Goal: Task Accomplishment & Management: Use online tool/utility

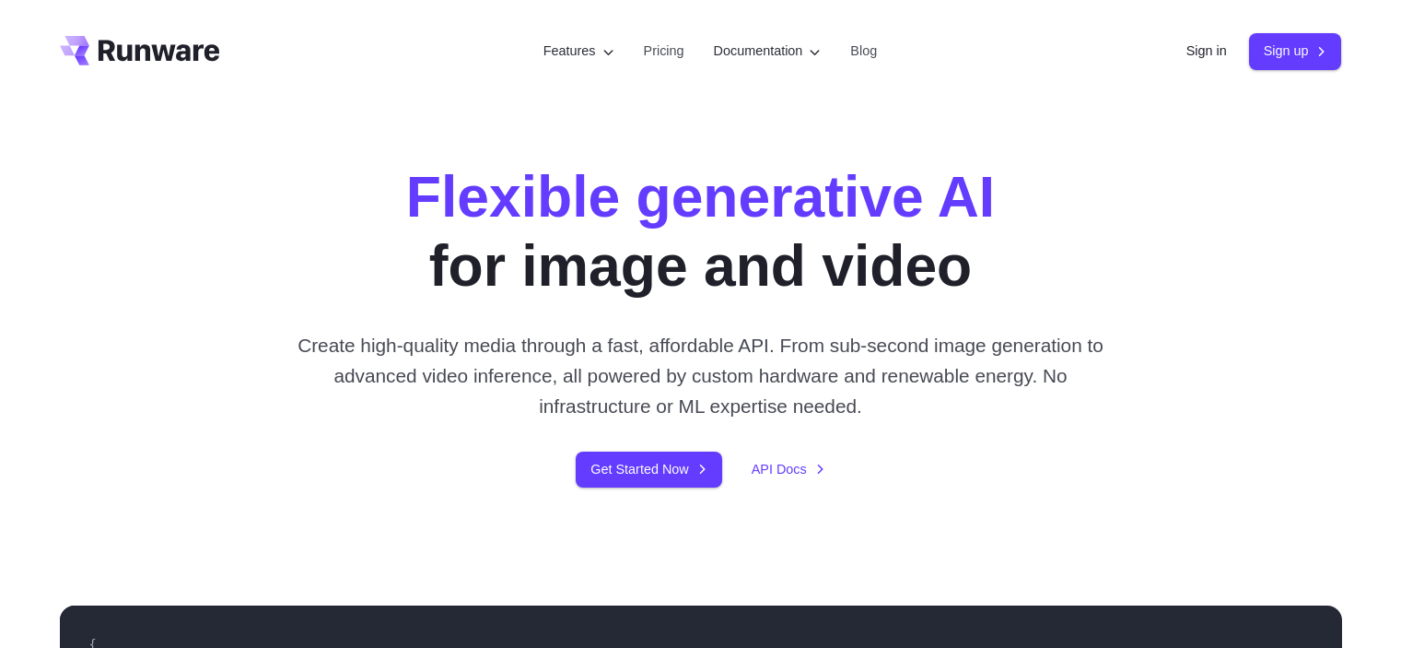
scroll to position [6725, 0]
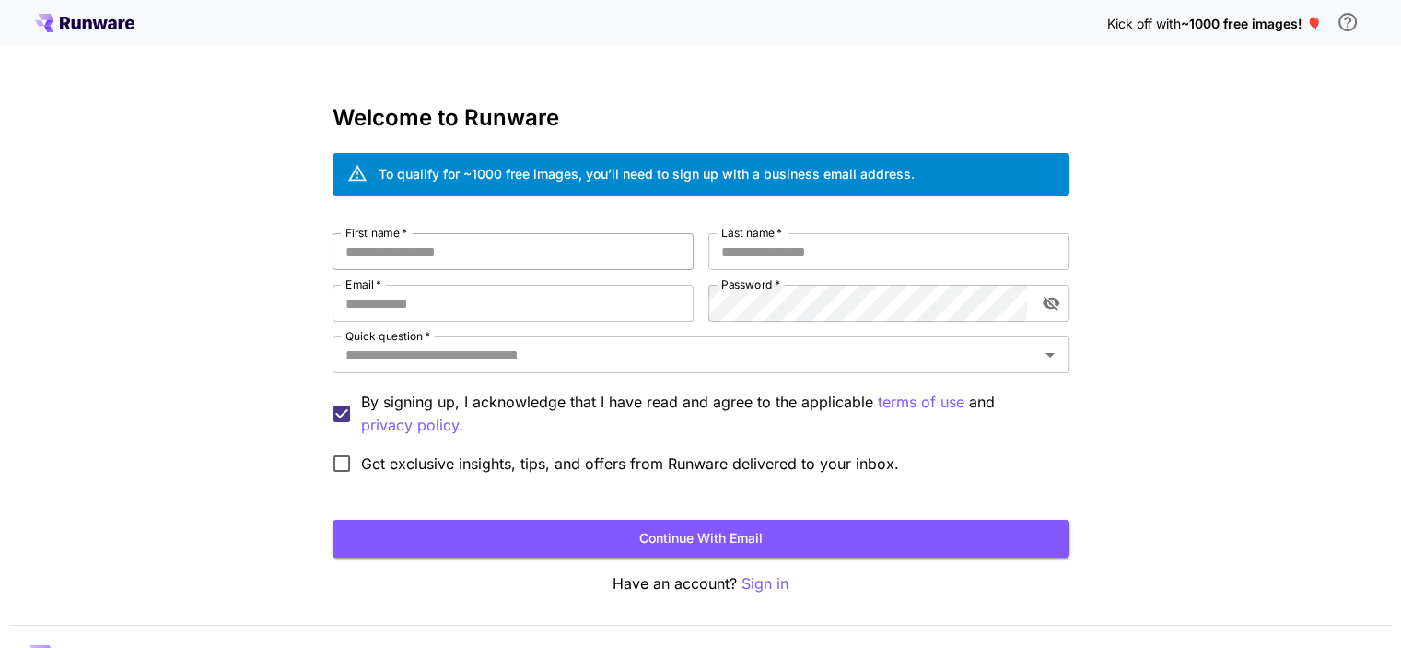
click at [453, 249] on input "First name   *" at bounding box center [513, 251] width 361 height 37
type input "****"
type input "******"
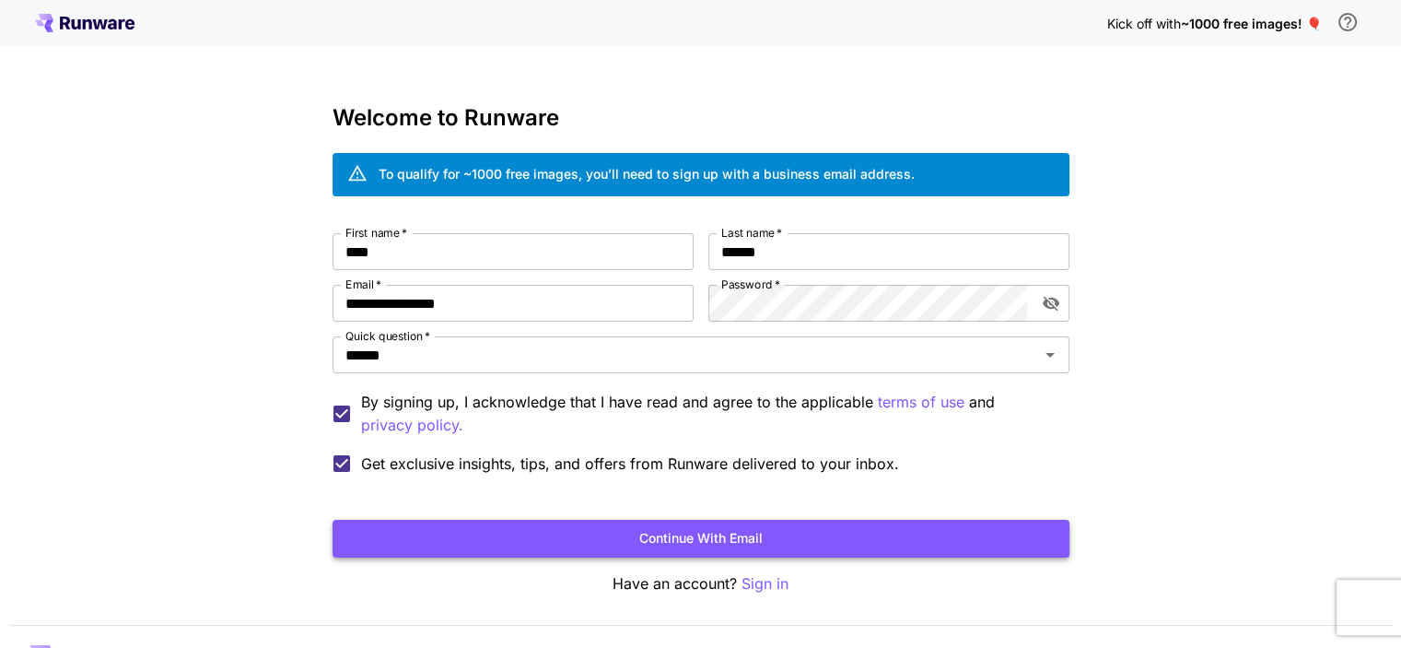
click at [370, 526] on button "Continue with email" at bounding box center [701, 539] width 737 height 38
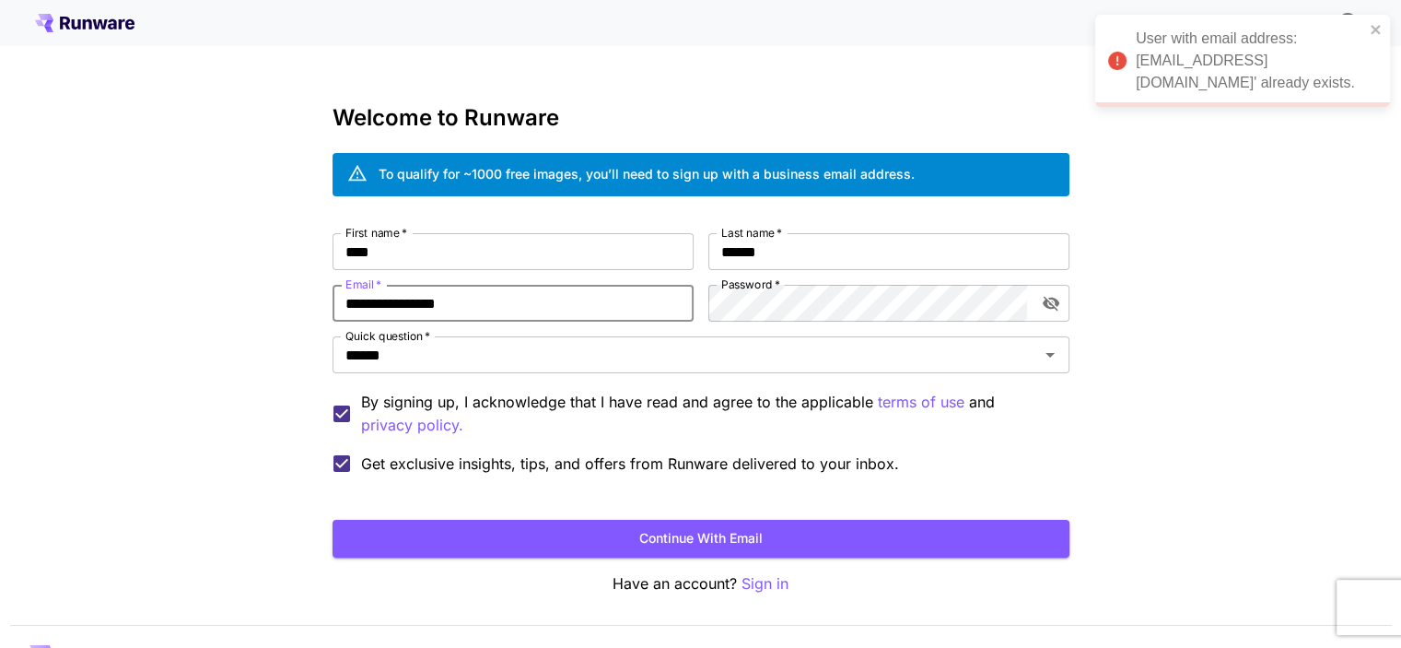
drag, startPoint x: 372, startPoint y: 305, endPoint x: 253, endPoint y: 309, distance: 118.9
click at [253, 309] on div "**********" at bounding box center [700, 347] width 1401 height 694
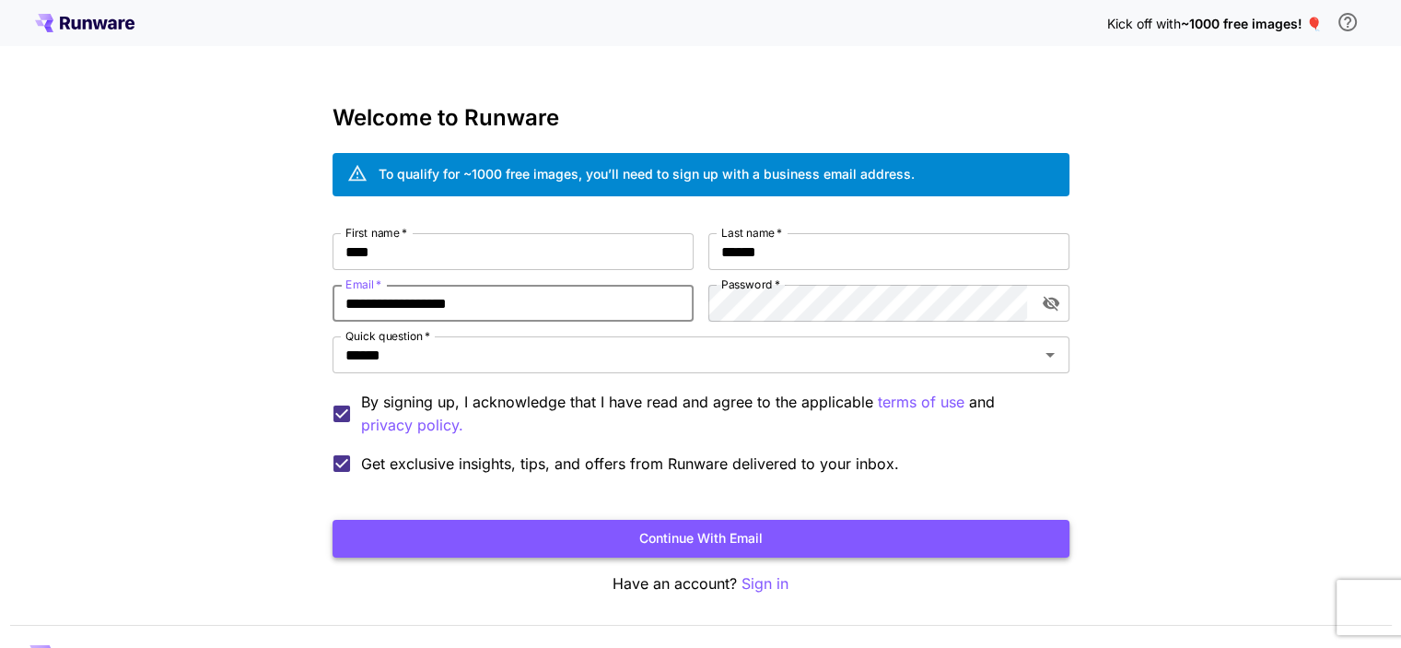
type input "**********"
click at [455, 540] on button "Continue with email" at bounding box center [701, 539] width 737 height 38
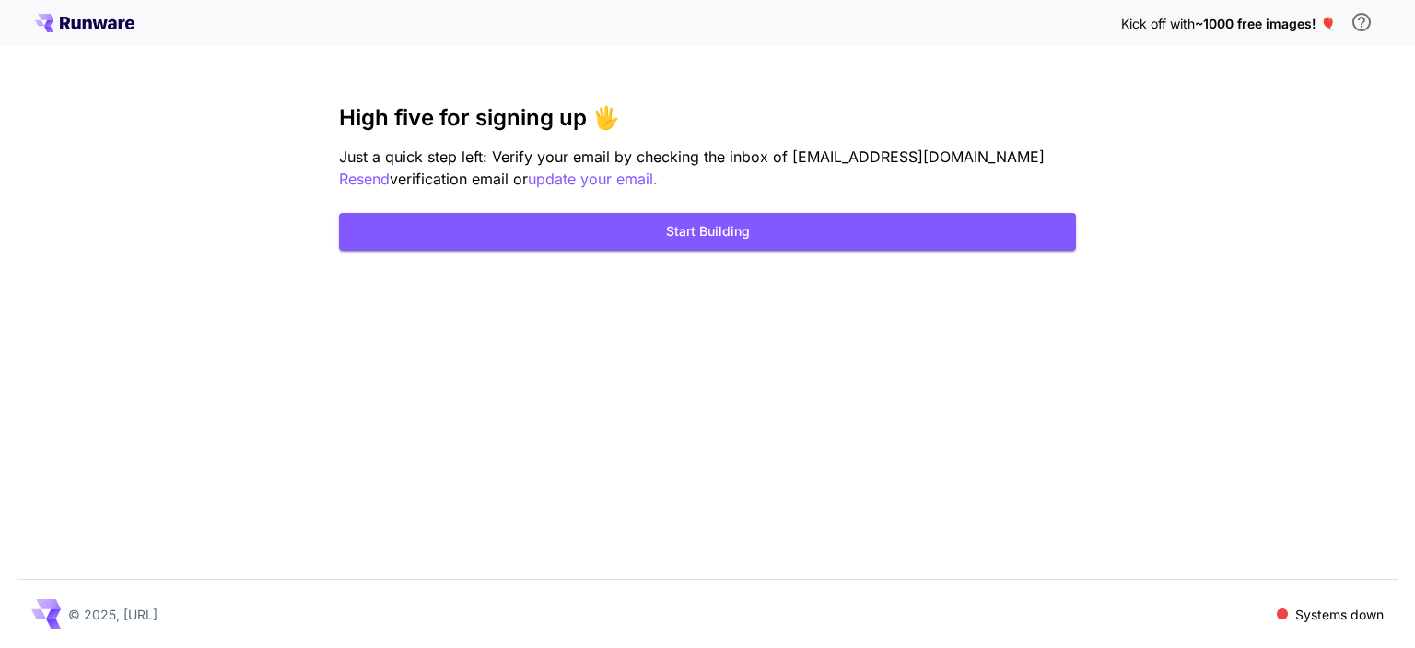
drag, startPoint x: 279, startPoint y: 10, endPoint x: 8, endPoint y: 252, distance: 363.4
click at [8, 252] on div "Kick off with ~1000 free images! 🎈 High five for signing up 🖐️ Just a quick ste…" at bounding box center [707, 324] width 1415 height 648
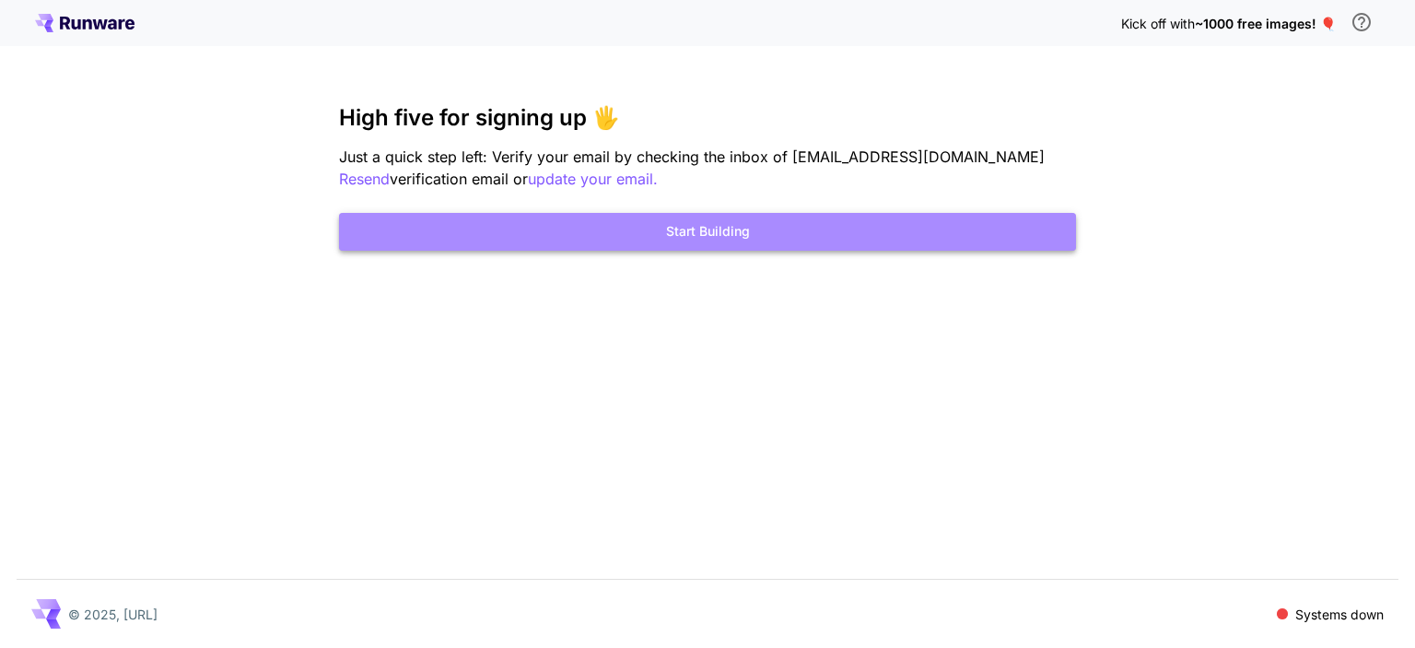
click at [859, 239] on button "Start Building" at bounding box center [707, 232] width 737 height 38
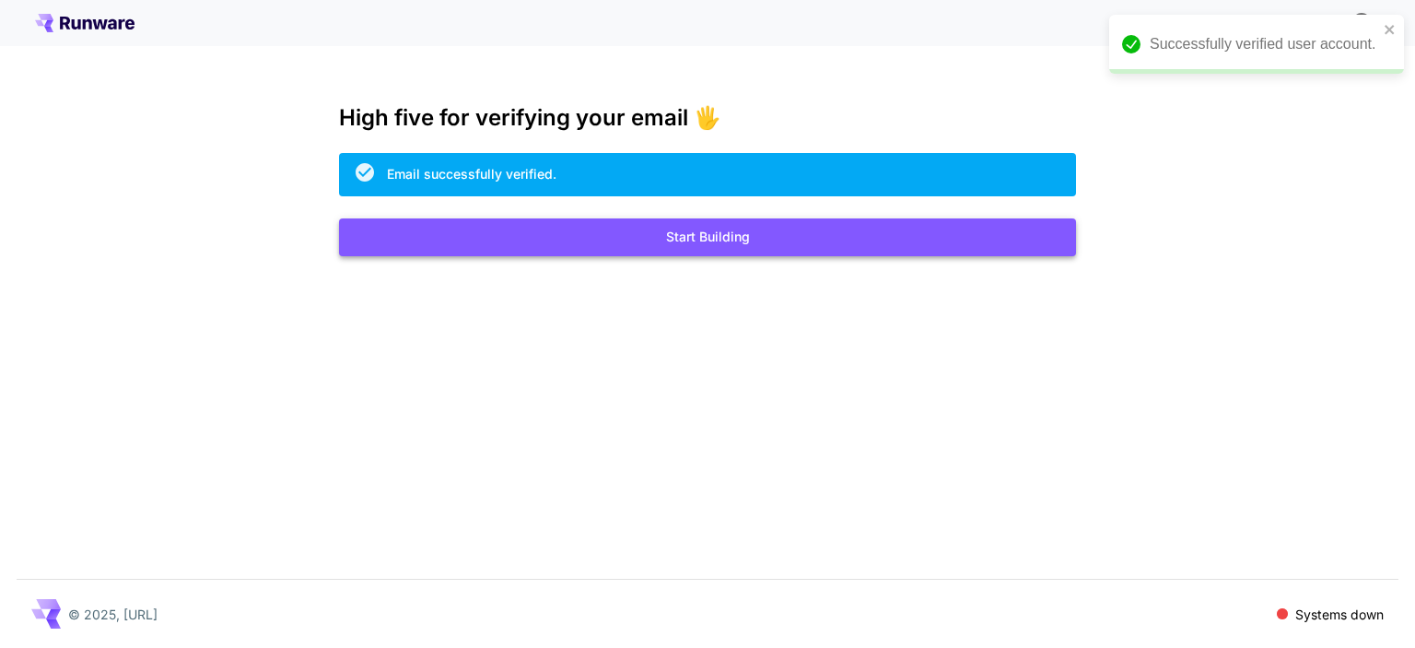
click at [762, 234] on button "Start Building" at bounding box center [707, 237] width 737 height 38
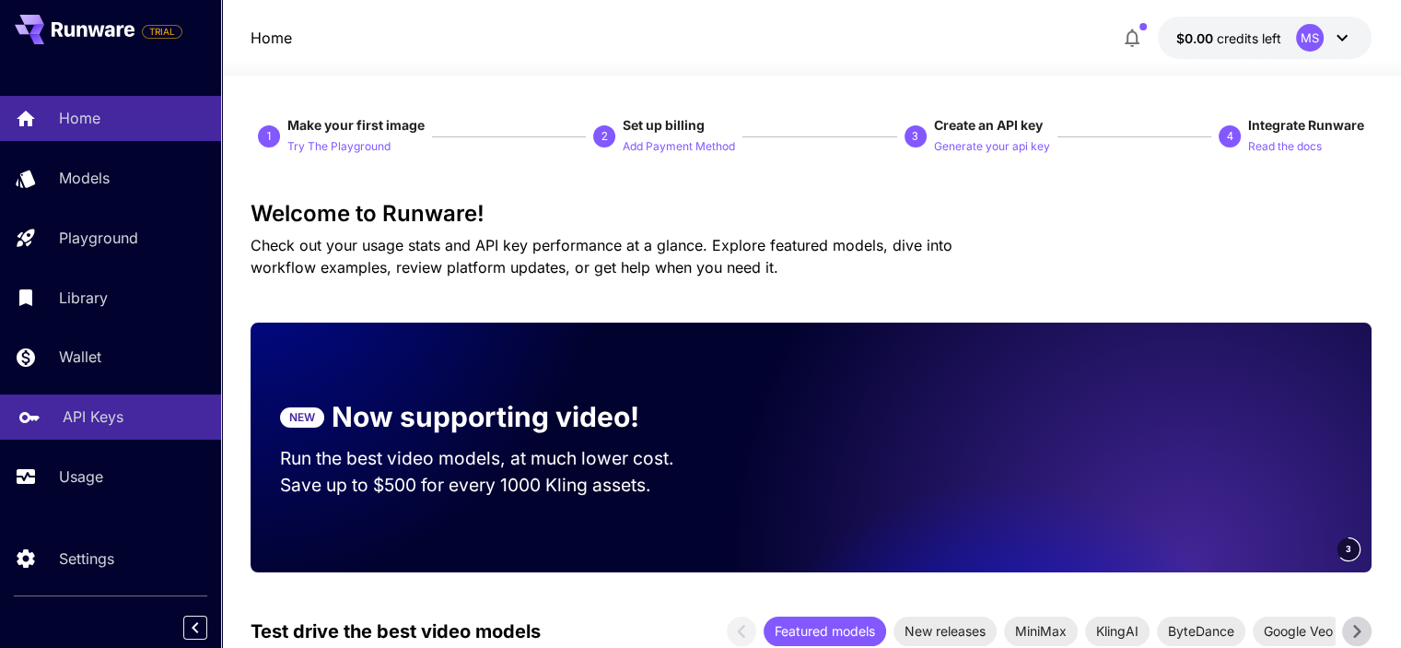
click at [88, 413] on p "API Keys" at bounding box center [93, 416] width 61 height 22
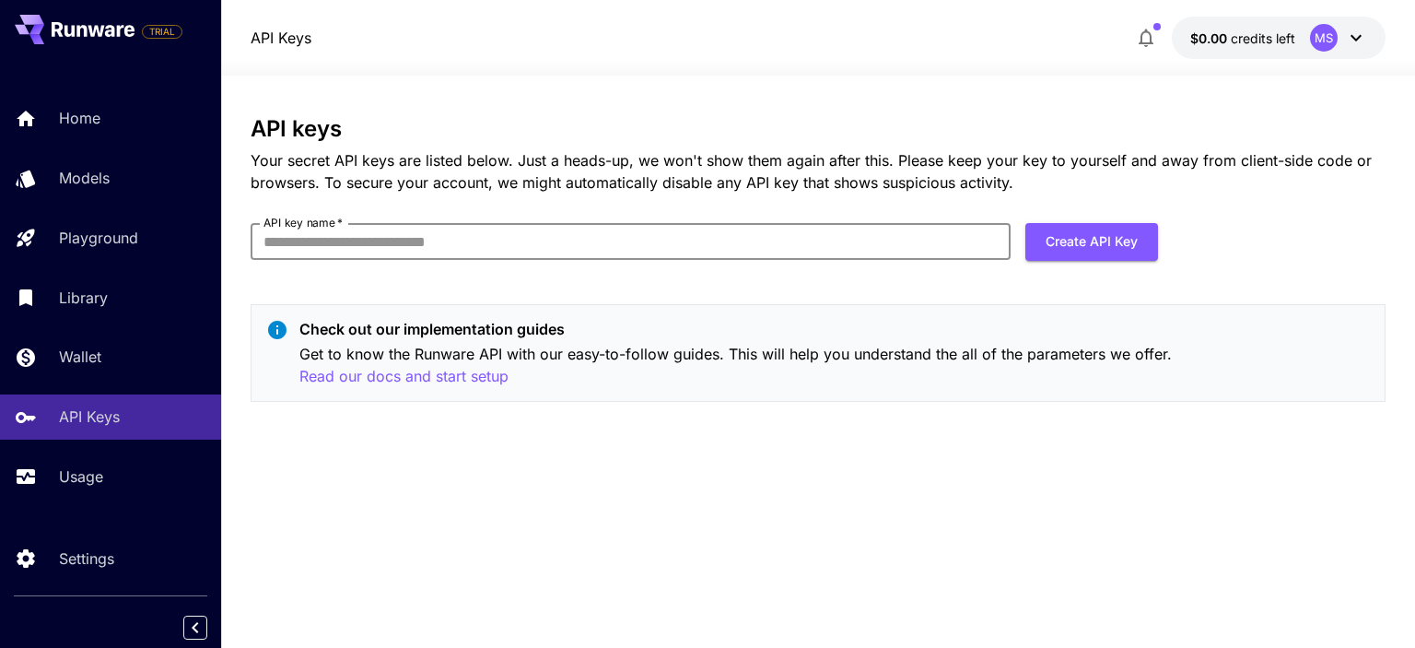
click at [553, 239] on input "API key name   *" at bounding box center [631, 241] width 760 height 37
type input "**********"
click at [1133, 240] on button "Create API Key" at bounding box center [1091, 242] width 133 height 38
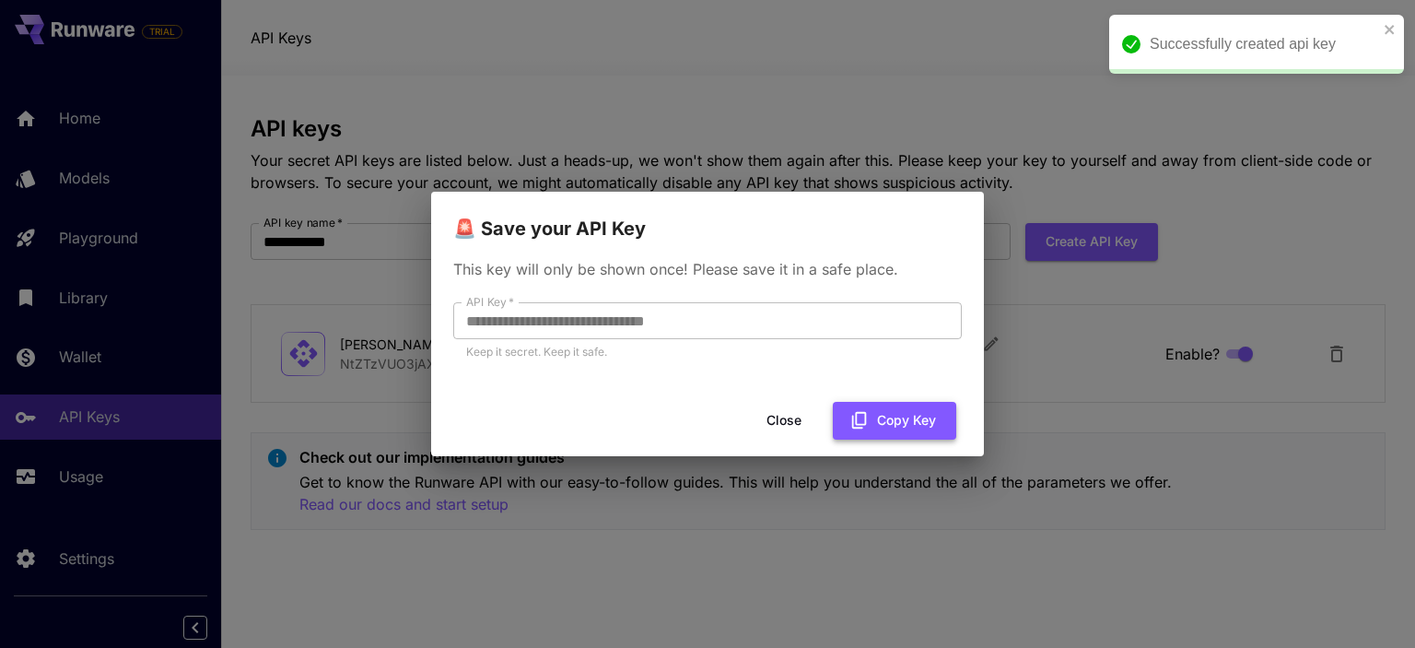
click at [873, 421] on button "Copy Key" at bounding box center [894, 421] width 123 height 38
click at [814, 421] on button "Close" at bounding box center [798, 421] width 83 height 38
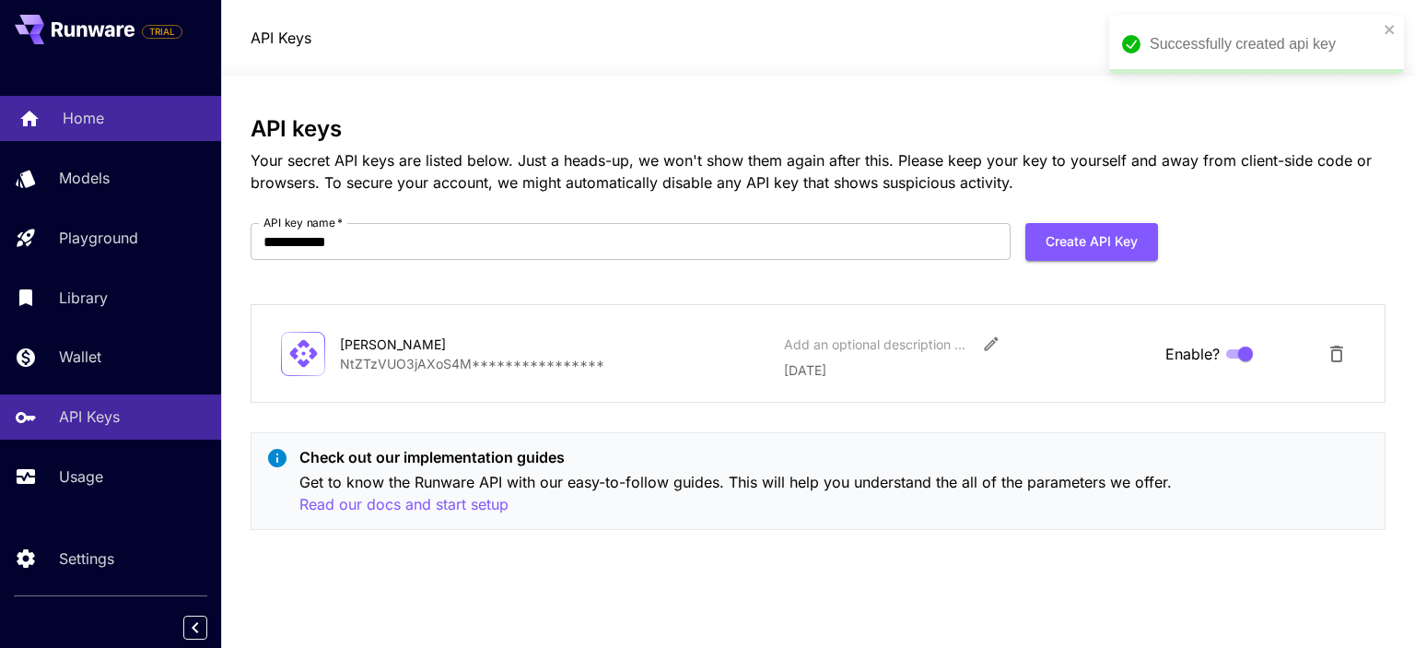
click at [122, 121] on div "Home" at bounding box center [135, 118] width 144 height 22
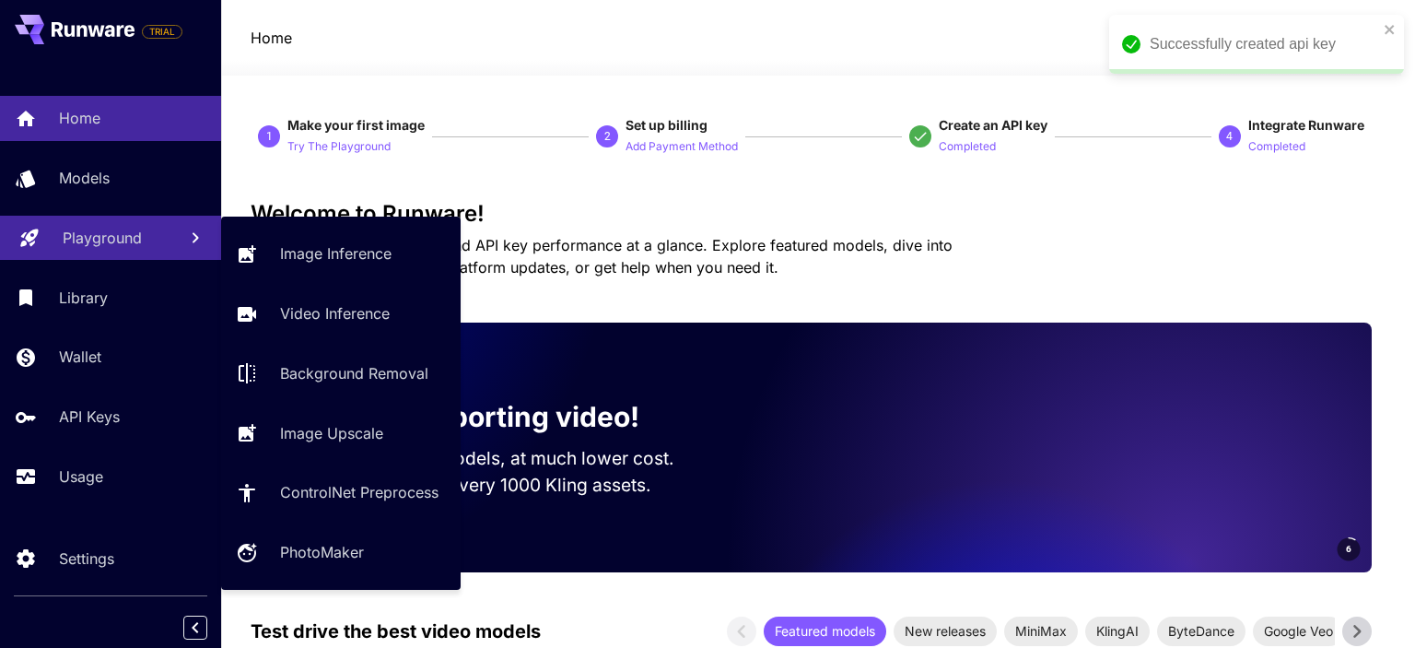
click at [126, 237] on p "Playground" at bounding box center [102, 238] width 79 height 22
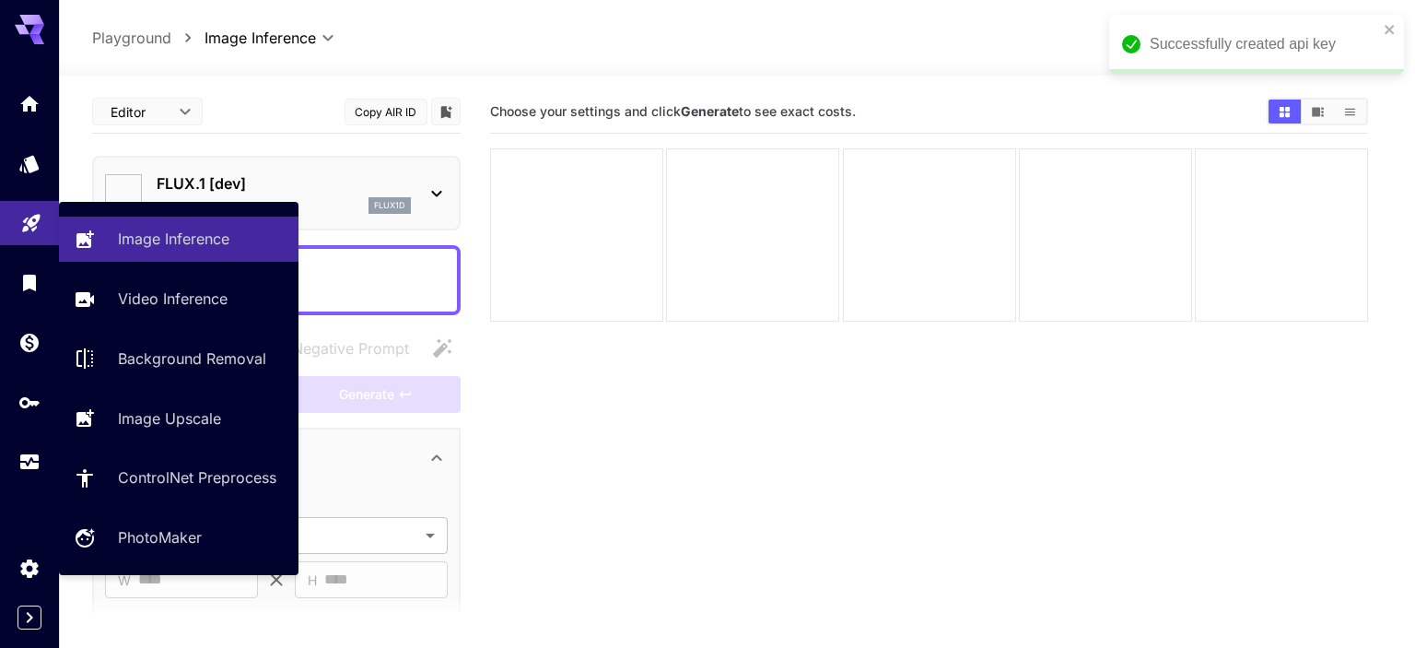
type input "**********"
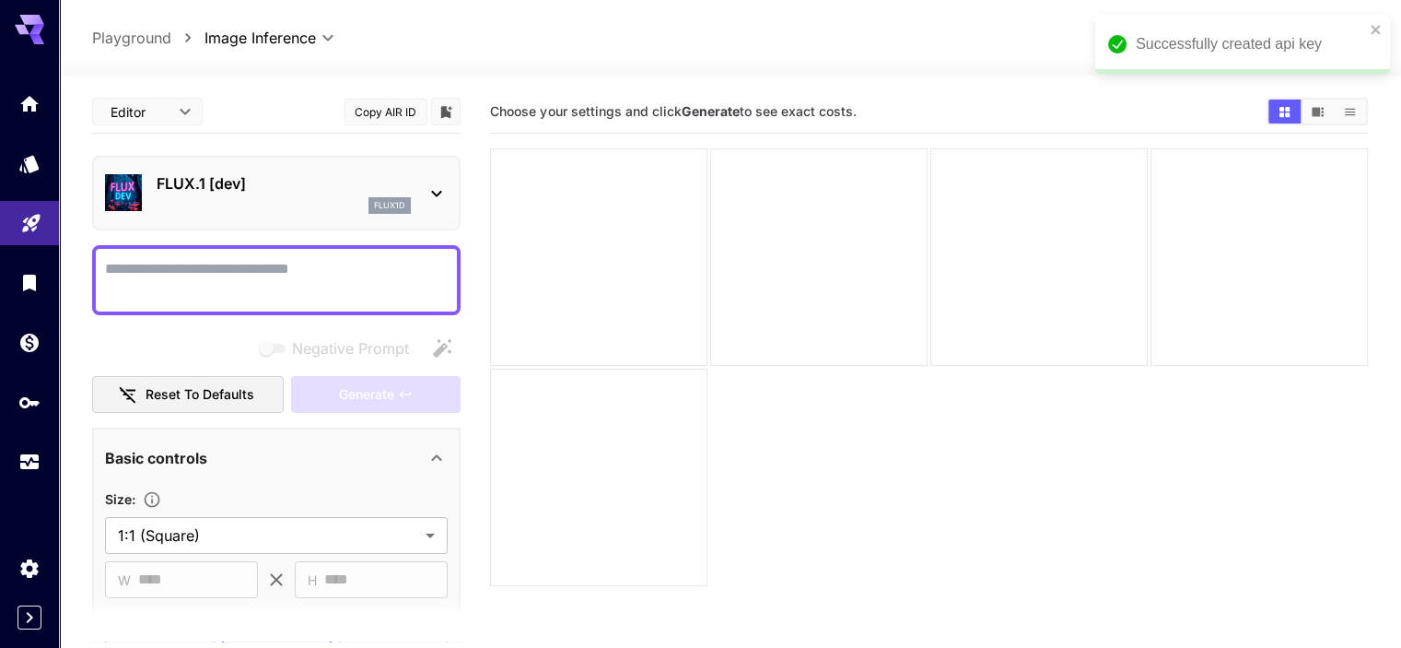
click at [680, 109] on span "Choose your settings and click Generate to see exact costs." at bounding box center [673, 111] width 366 height 16
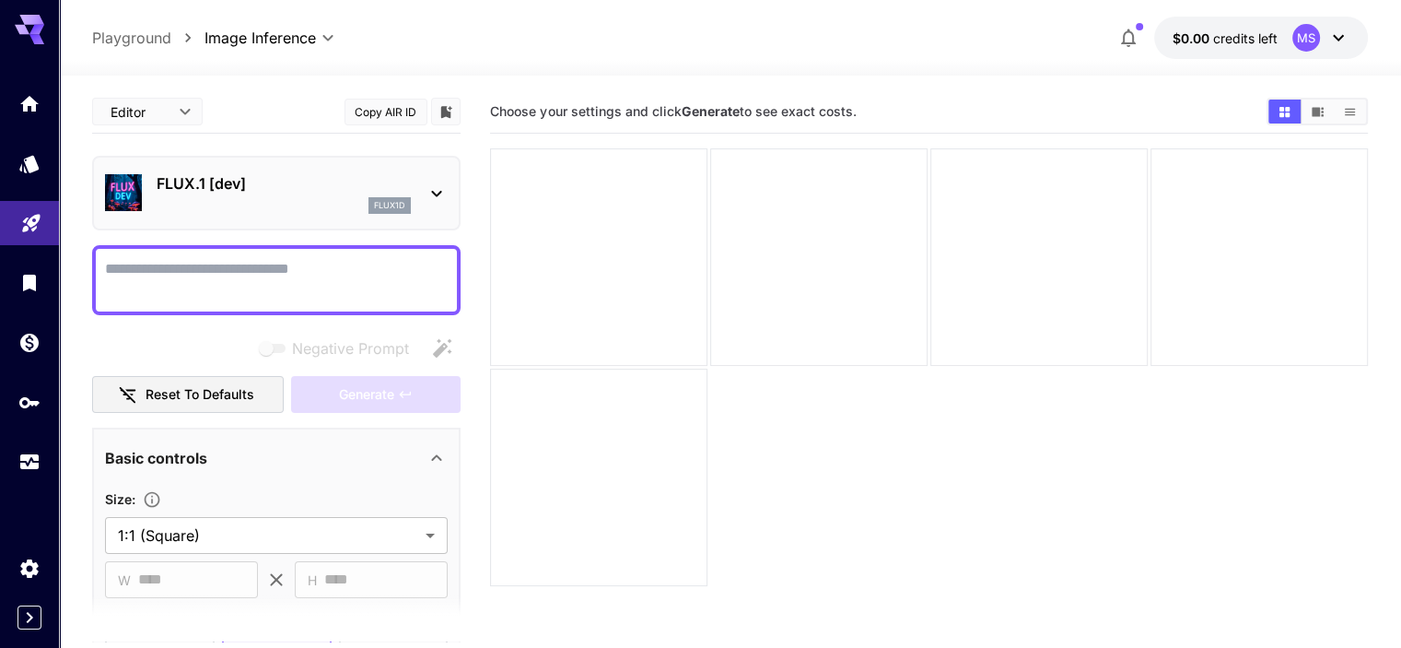
click at [306, 275] on textarea "Negative Prompt" at bounding box center [276, 280] width 343 height 44
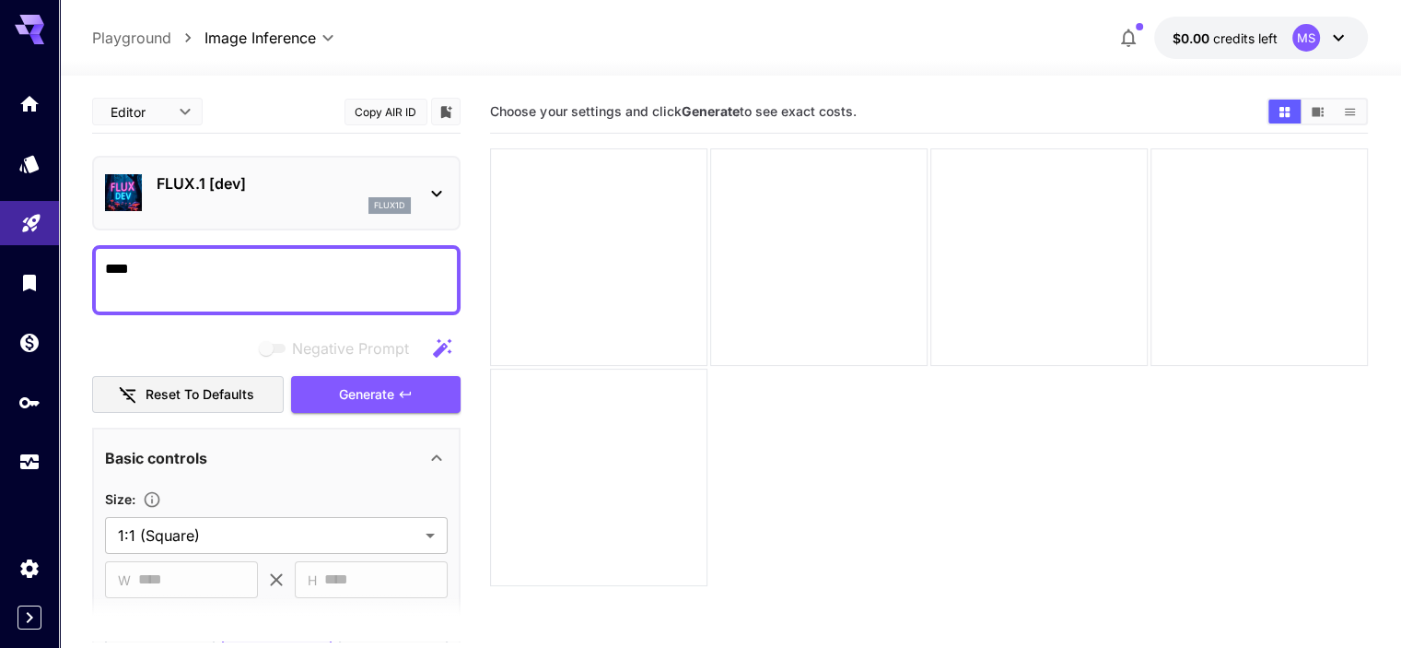
click at [306, 275] on textarea "****" at bounding box center [276, 280] width 343 height 44
type textarea "*****"
click at [339, 384] on span "Generate" at bounding box center [366, 394] width 55 height 23
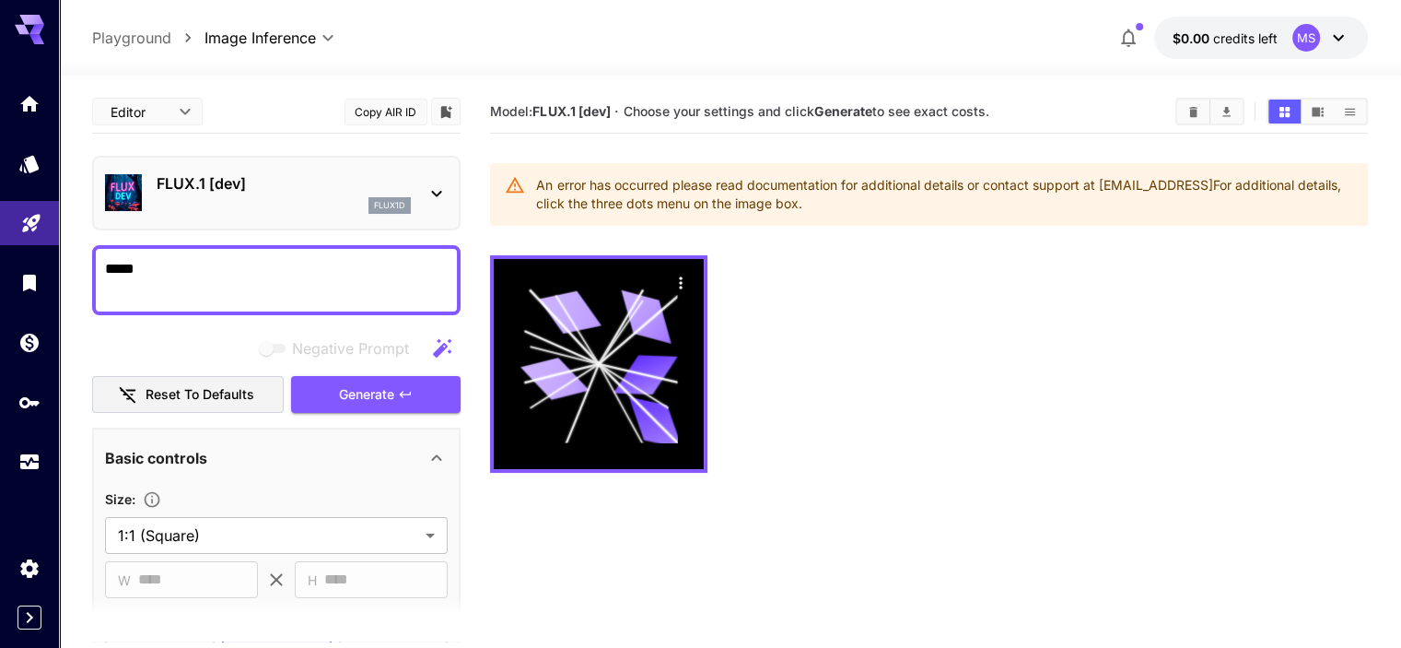
click at [766, 109] on span "Choose your settings and click Generate to see exact costs." at bounding box center [807, 111] width 366 height 16
click at [847, 133] on div "Model: FLUX.1 [dev] · Choose your settings and click Generate to see exact cost…" at bounding box center [928, 111] width 877 height 43
click at [1201, 49] on button "$0.00 credits left MS" at bounding box center [1261, 38] width 214 height 42
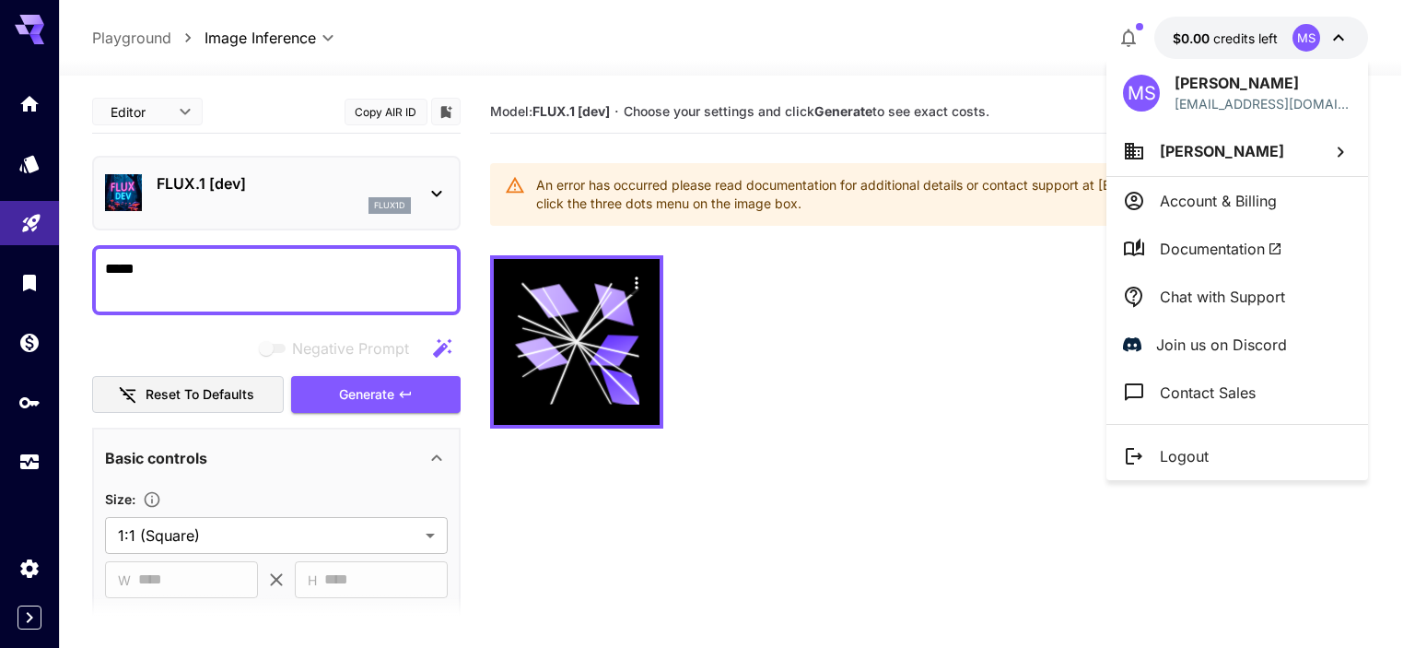
click at [1220, 219] on li "Account & Billing" at bounding box center [1237, 201] width 262 height 48
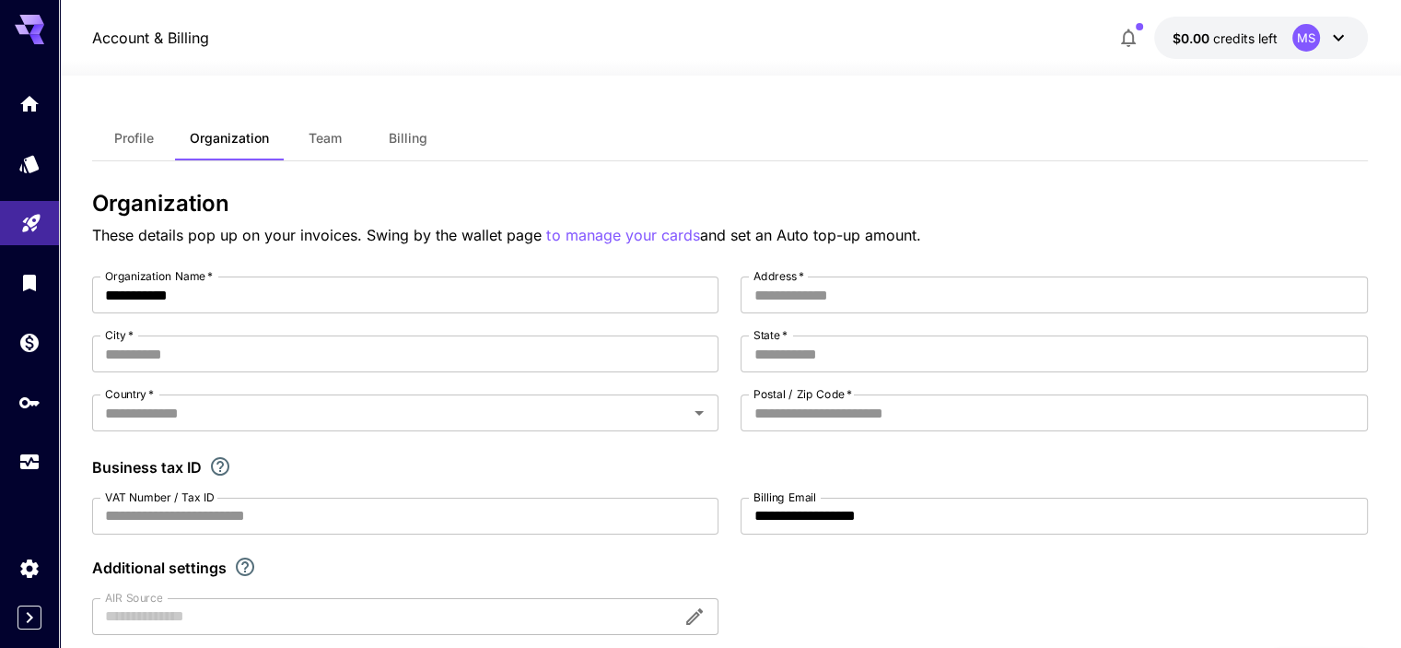
click at [678, 201] on h3 "Organization" at bounding box center [729, 204] width 1275 height 26
click at [345, 141] on button "Team" at bounding box center [325, 138] width 83 height 44
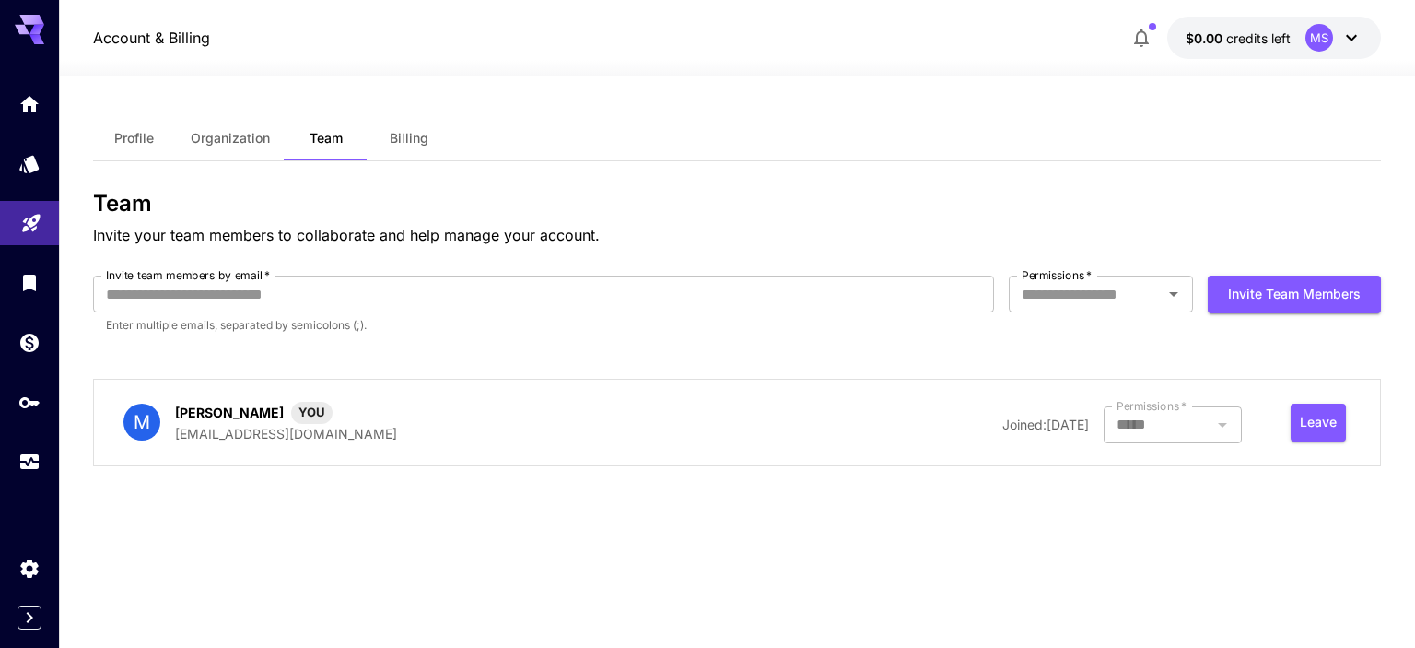
click at [407, 143] on span "Billing" at bounding box center [409, 138] width 39 height 17
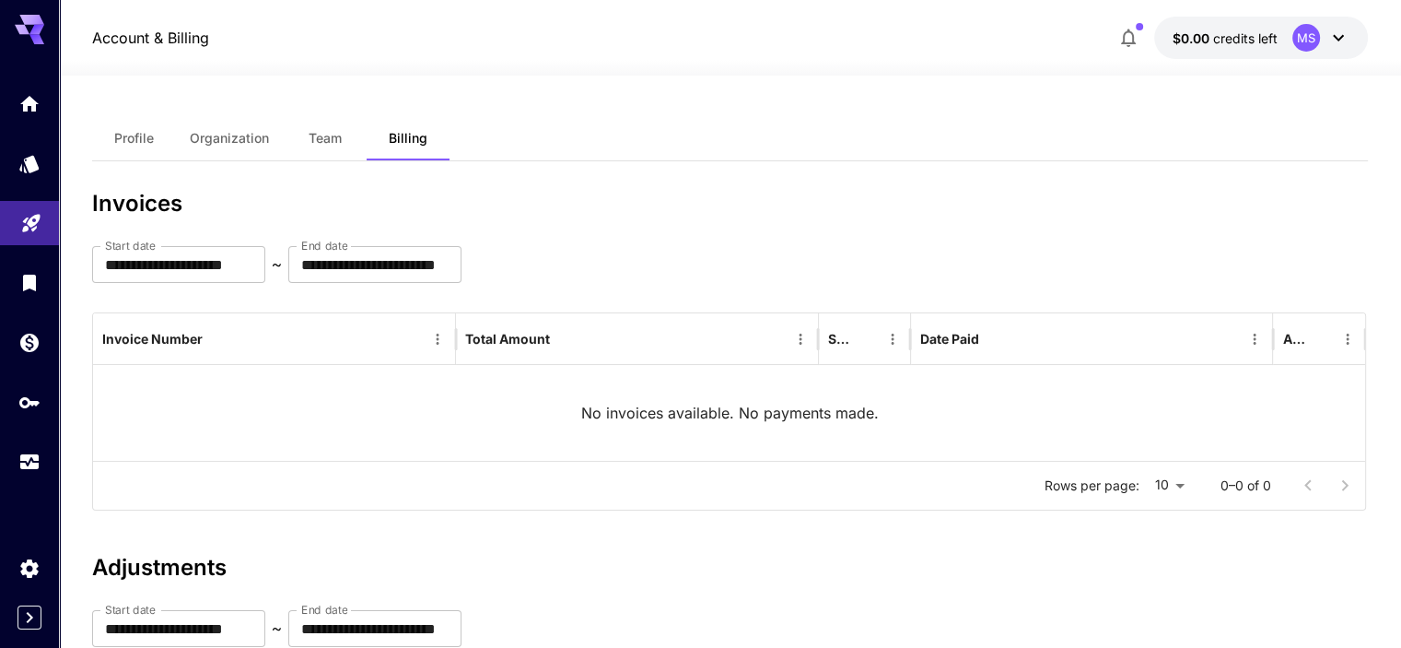
click at [144, 150] on button "Profile" at bounding box center [133, 138] width 83 height 44
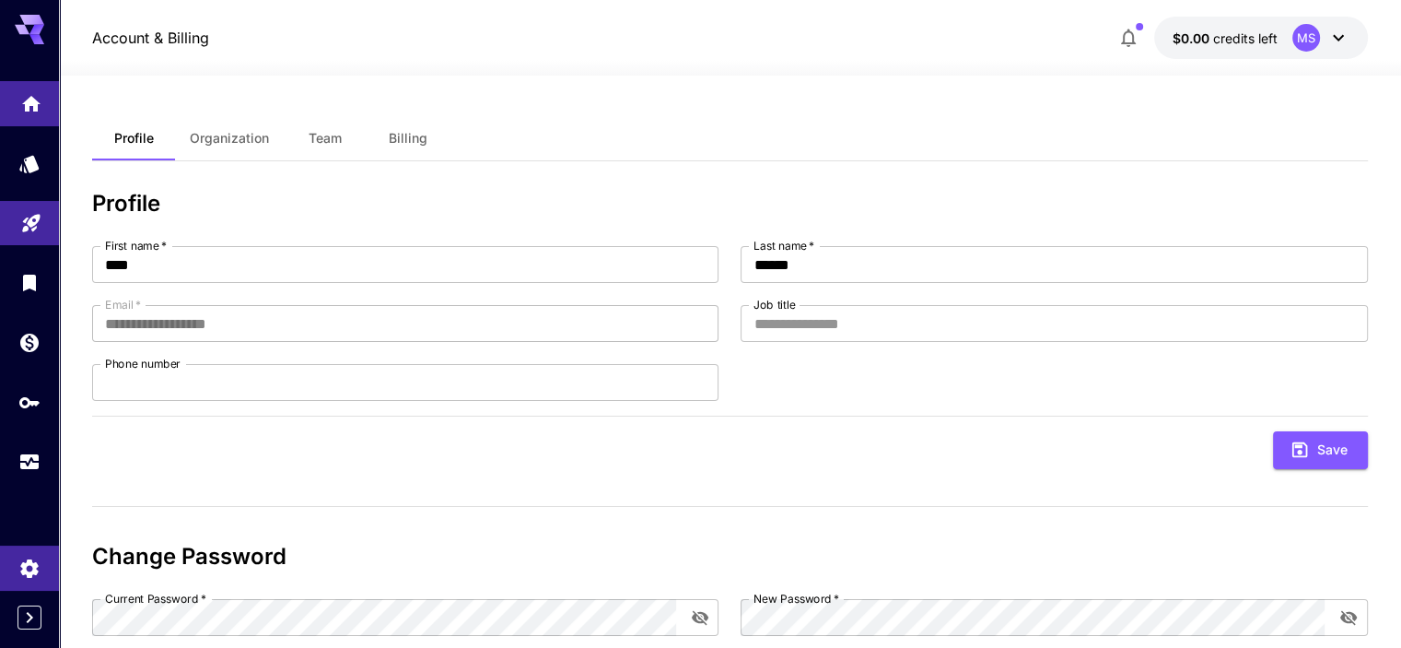
click at [25, 124] on link at bounding box center [29, 103] width 59 height 45
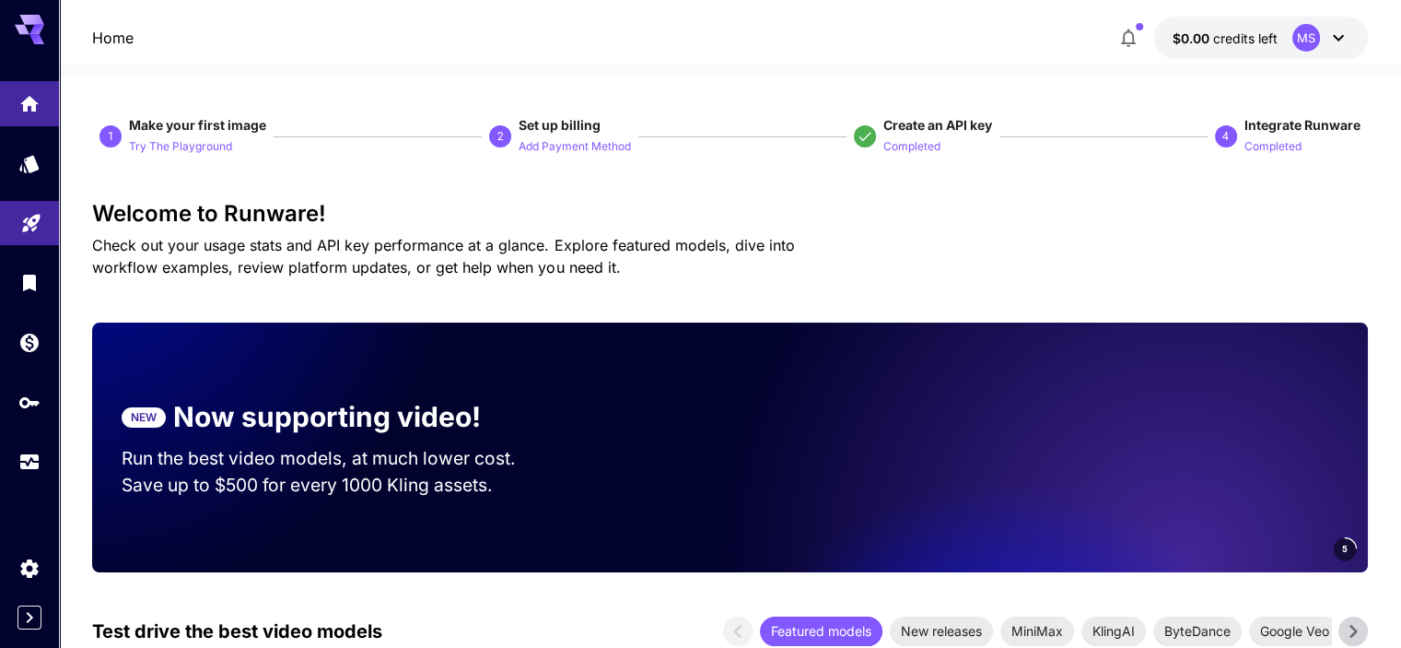
click at [300, 250] on span "Check out your usage stats and API key performance at a glance. Explore feature…" at bounding box center [443, 256] width 702 height 41
click at [1131, 32] on icon "button" at bounding box center [1128, 38] width 15 height 18
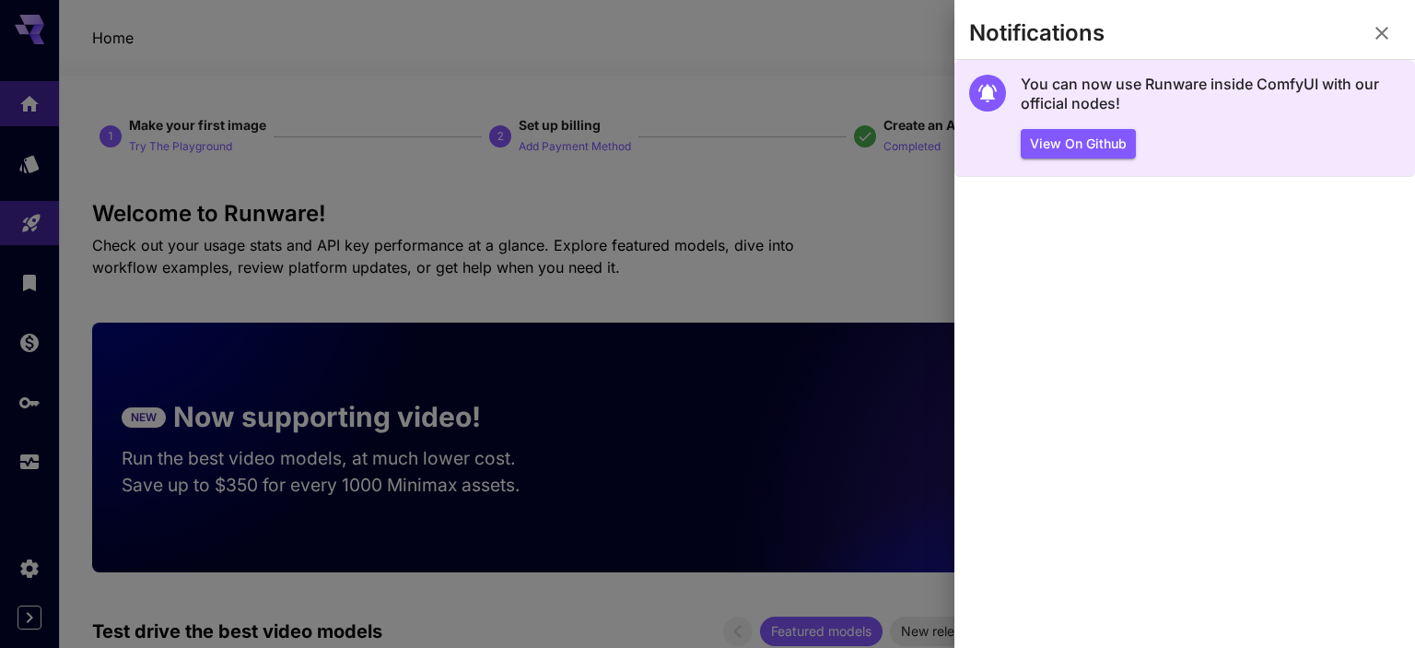
click at [1087, 122] on div "You can now use Runware inside ComfyUI with our official nodes! View on Github" at bounding box center [1211, 117] width 380 height 84
click at [1078, 144] on button "View on Github" at bounding box center [1078, 144] width 115 height 30
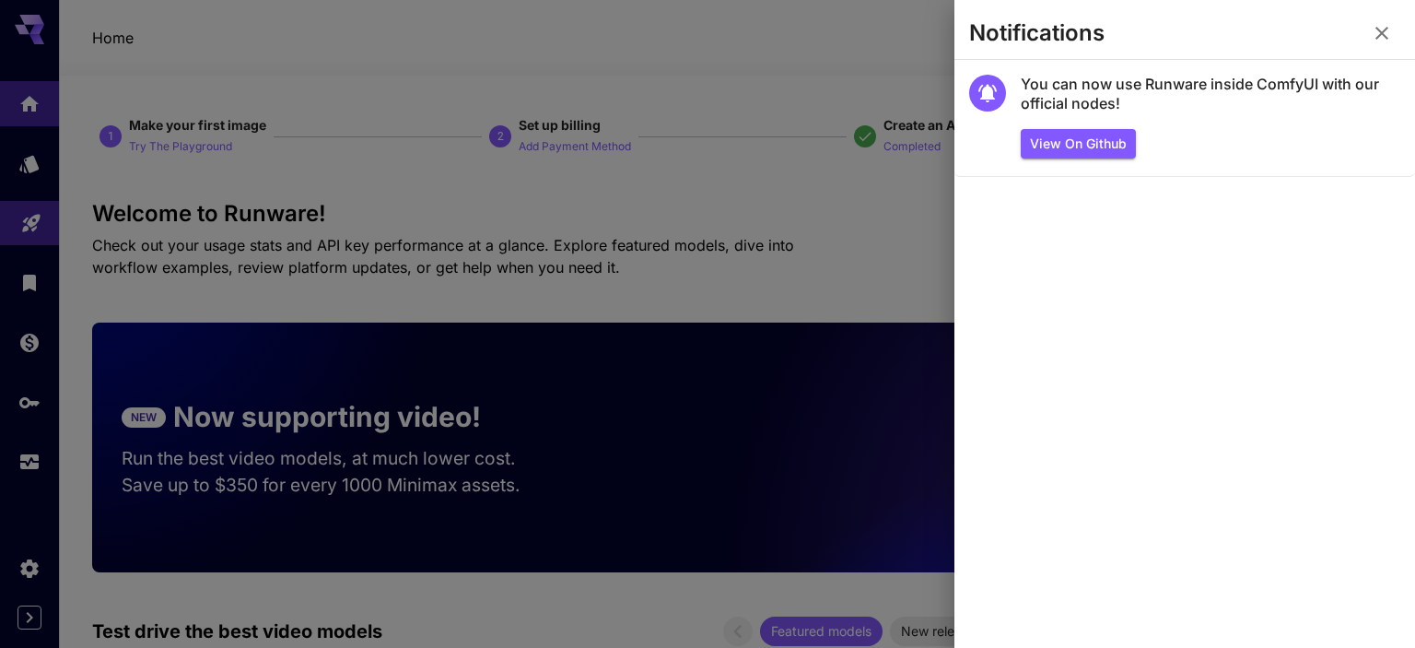
click at [848, 126] on div at bounding box center [707, 324] width 1415 height 648
